Goal: Check status: Check status

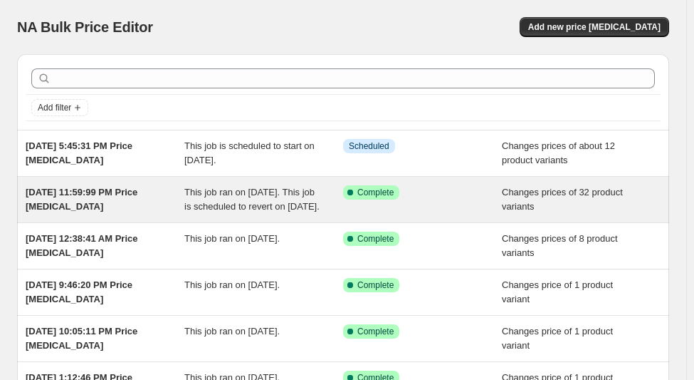
click at [236, 194] on span "This job ran on [DATE]. This job is scheduled to revert on [DATE]." at bounding box center [251, 199] width 135 height 25
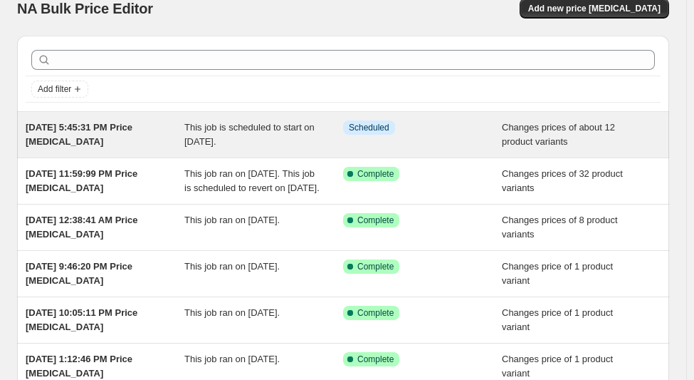
scroll to position [12, 0]
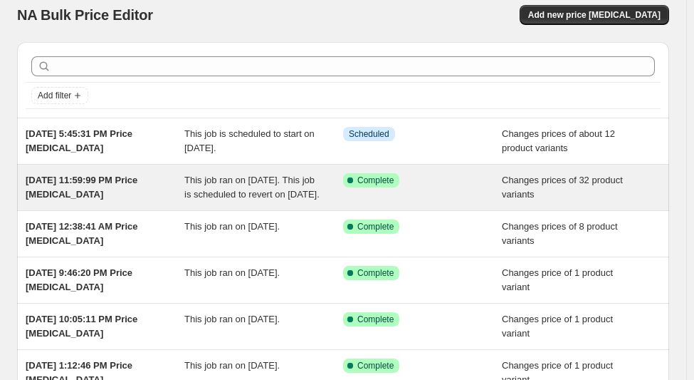
click at [224, 199] on div "This job ran on [DATE]. This job is scheduled to revert on [DATE]." at bounding box center [263, 187] width 159 height 28
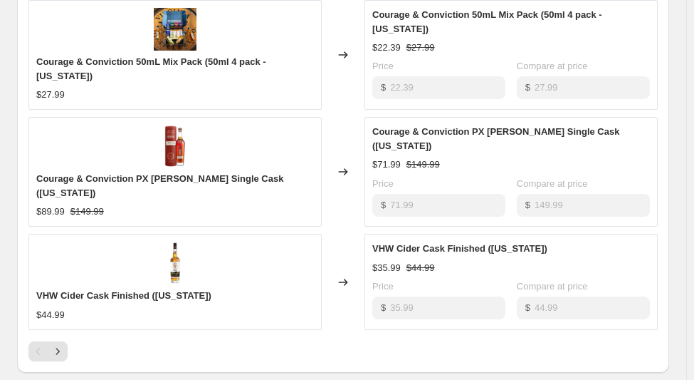
scroll to position [902, 0]
click at [63, 343] on icon "Next" at bounding box center [58, 350] width 14 height 14
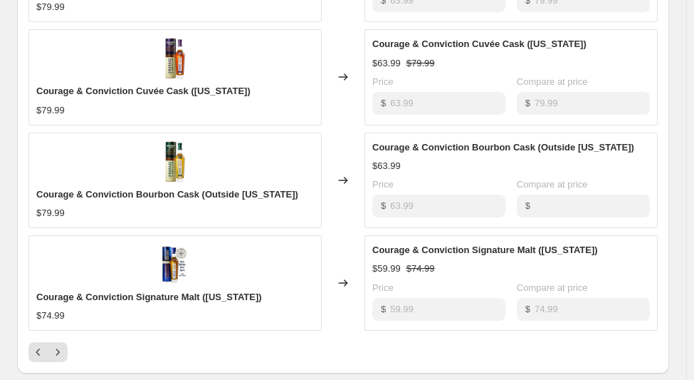
scroll to position [875, 0]
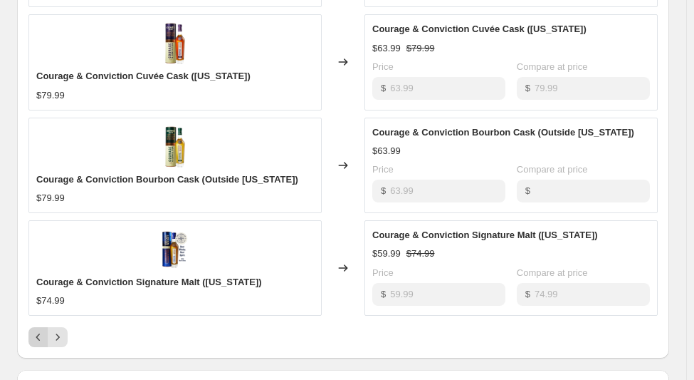
click at [41, 344] on icon "Previous" at bounding box center [38, 337] width 14 height 14
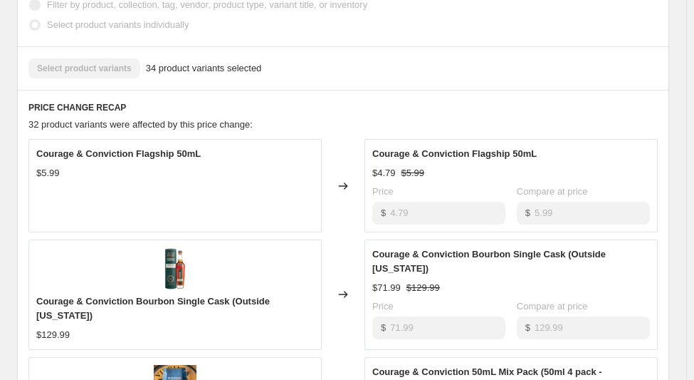
scroll to position [537, 0]
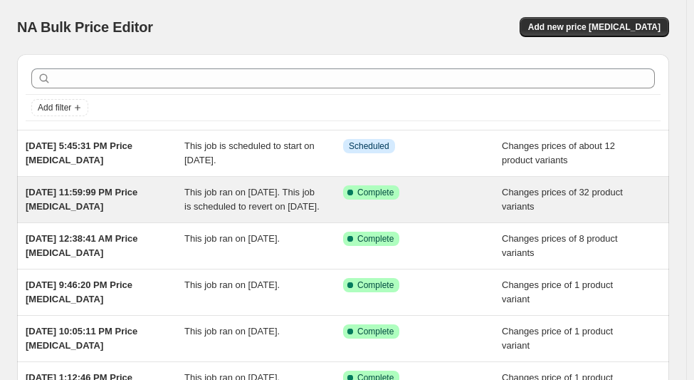
click at [255, 206] on span "This job ran on [DATE]. This job is scheduled to revert on [DATE]." at bounding box center [251, 199] width 135 height 25
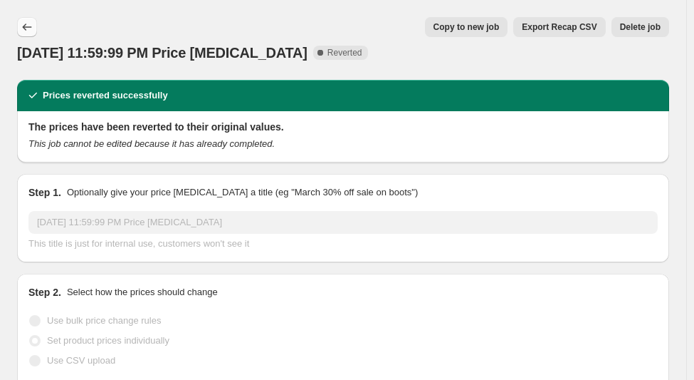
click at [23, 33] on icon "Price change jobs" at bounding box center [27, 27] width 14 height 14
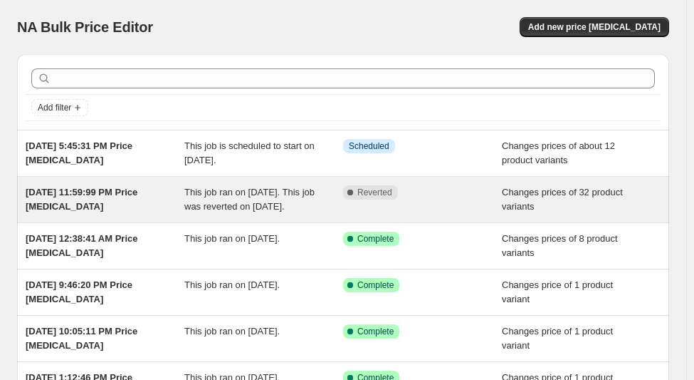
click at [292, 191] on span "This job ran on [DATE]. This job was reverted on [DATE]." at bounding box center [249, 199] width 130 height 25
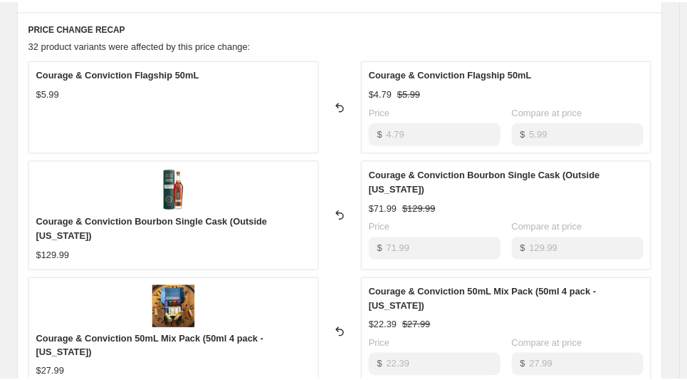
scroll to position [585, 0]
